Goal: Transaction & Acquisition: Purchase product/service

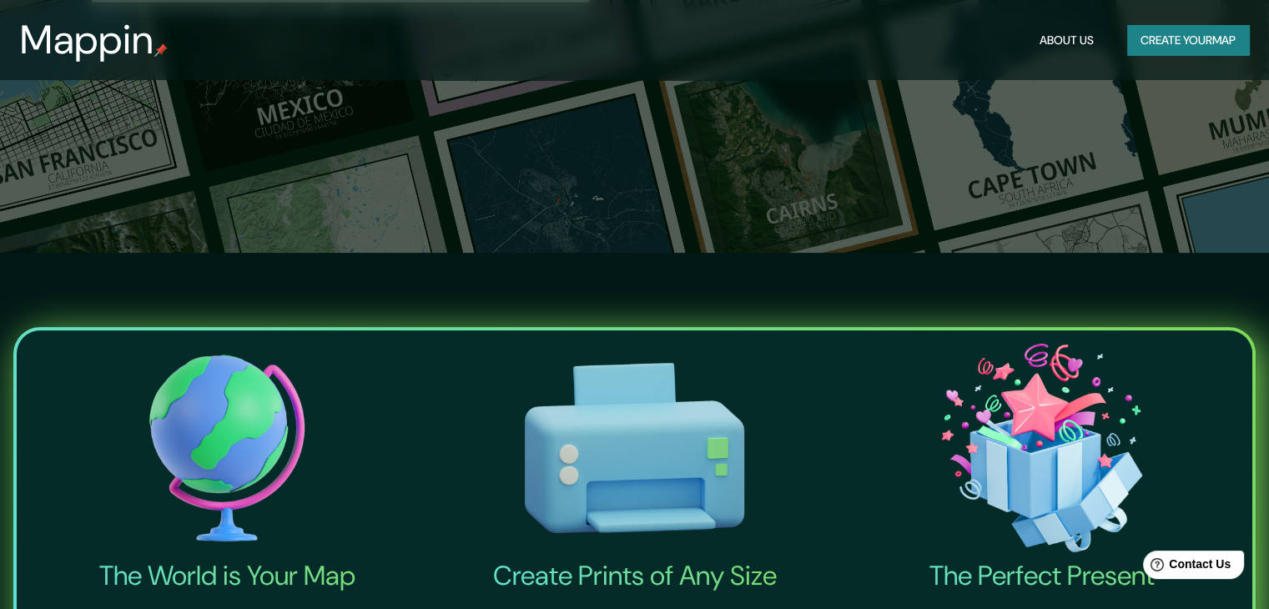
scroll to position [139, 0]
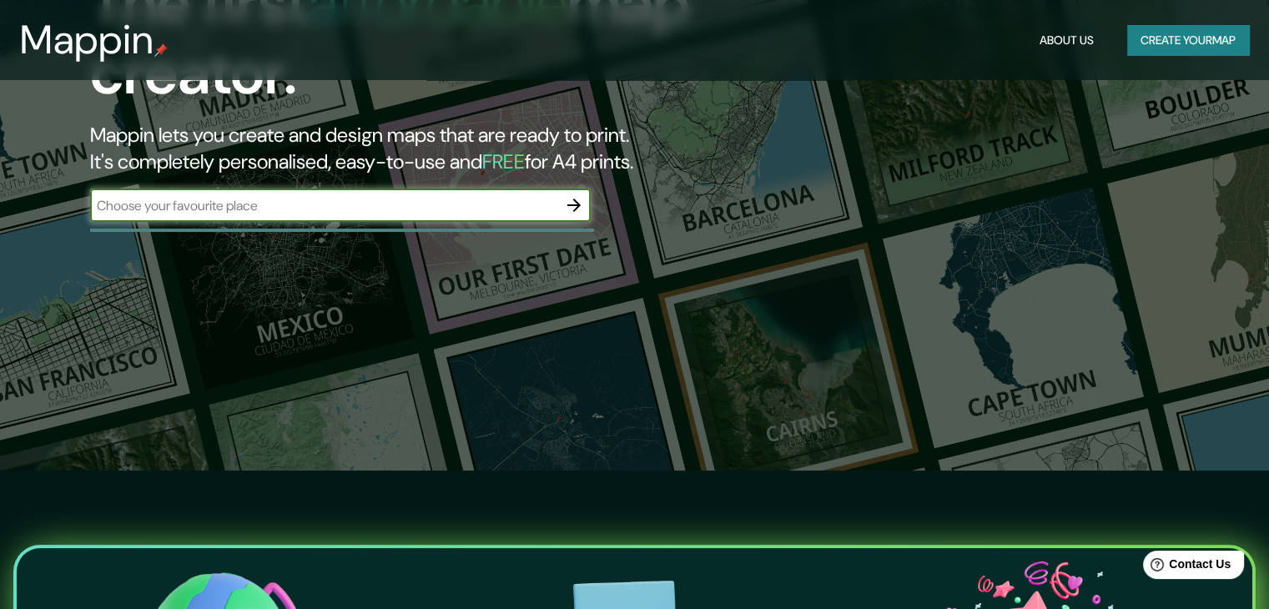
click at [304, 214] on input "text" at bounding box center [323, 205] width 467 height 19
type input "JALISCO PUETO VALLARTA"
click at [570, 199] on icon "button" at bounding box center [574, 205] width 20 height 20
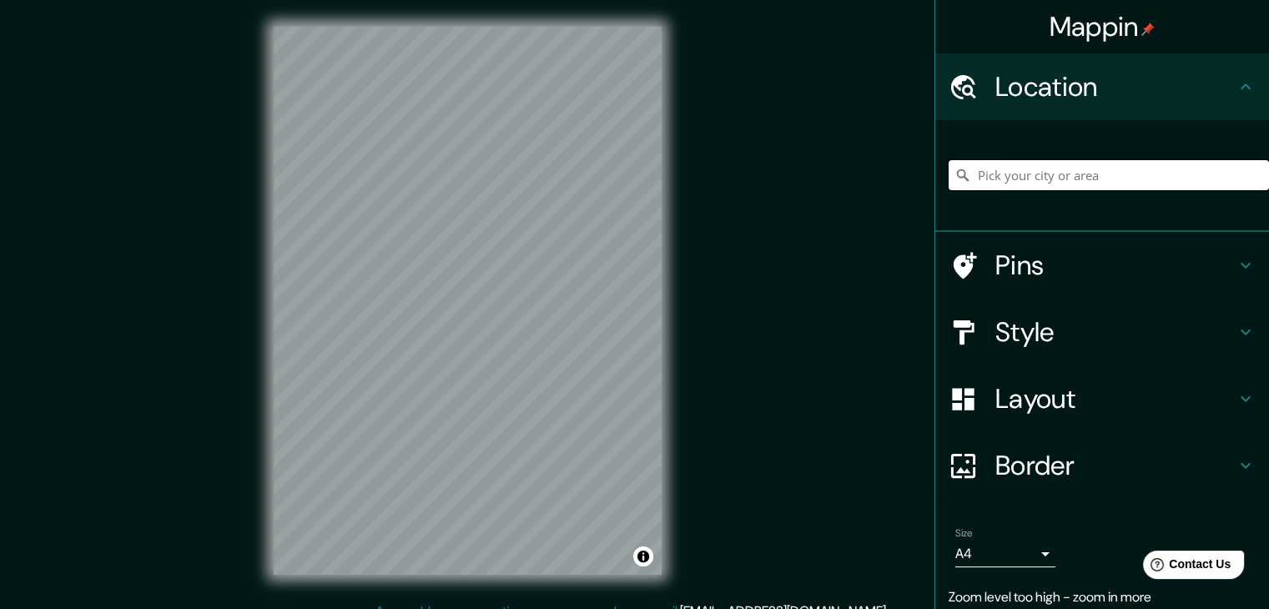
click at [1068, 175] on input "Pick your city or area" at bounding box center [1109, 175] width 320 height 30
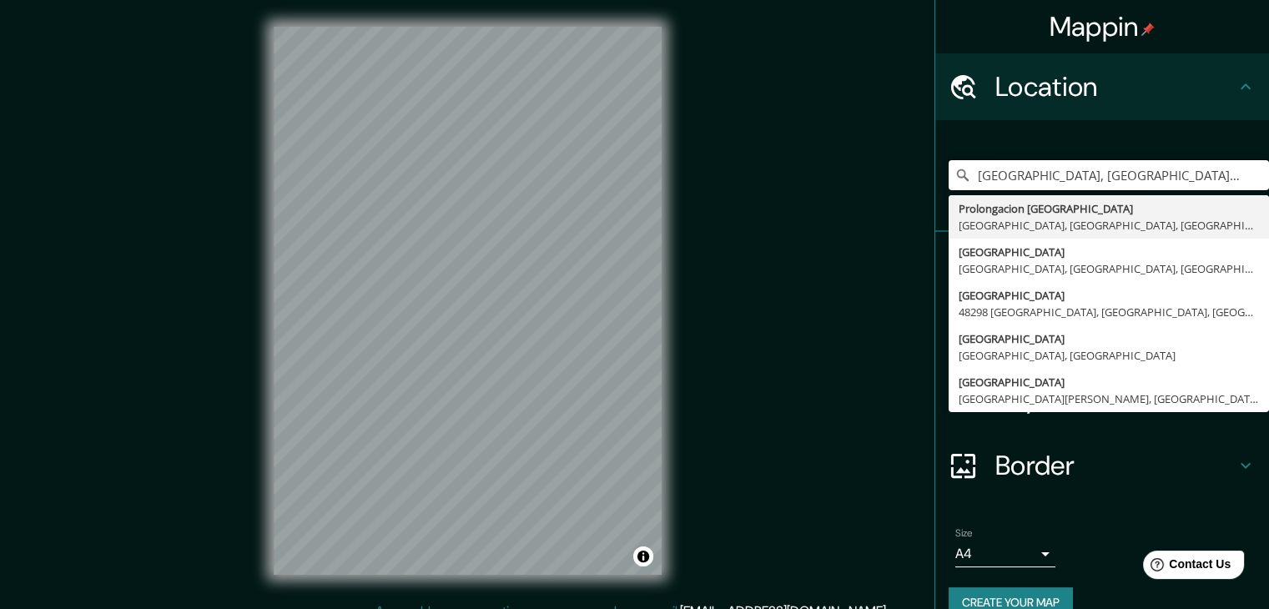
type input "[GEOGRAPHIC_DATA], [GEOGRAPHIC_DATA], [GEOGRAPHIC_DATA]"
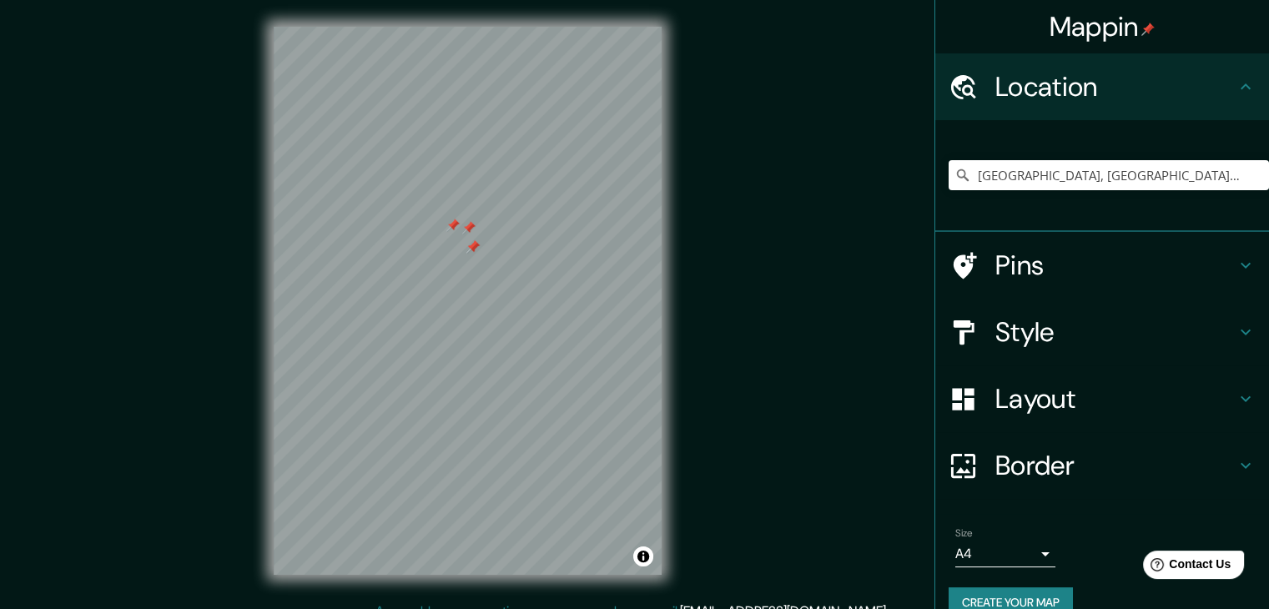
click at [474, 231] on div at bounding box center [468, 227] width 13 height 13
click at [474, 241] on div at bounding box center [472, 246] width 13 height 13
click at [471, 248] on div at bounding box center [472, 246] width 13 height 13
click at [459, 226] on div at bounding box center [452, 225] width 13 height 13
click at [460, 308] on div at bounding box center [456, 310] width 13 height 13
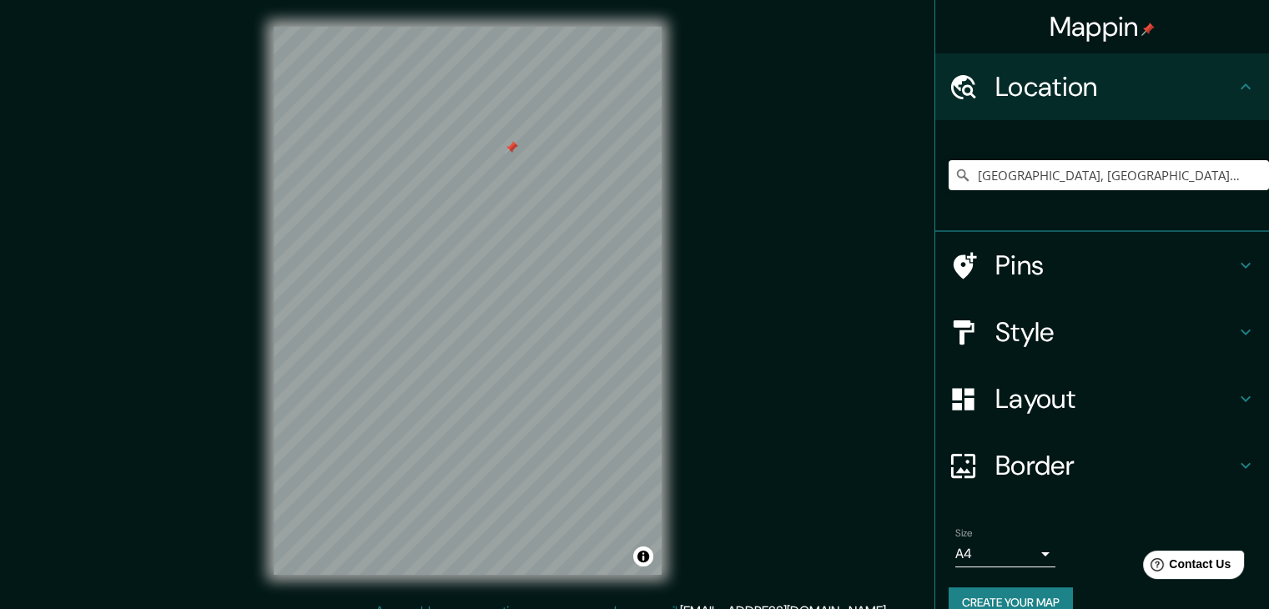
click at [511, 148] on div at bounding box center [511, 147] width 13 height 13
